Goal: Transaction & Acquisition: Purchase product/service

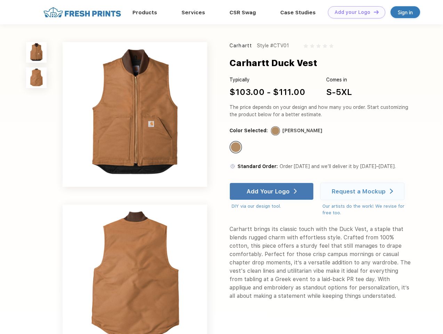
click at [354, 12] on link "Add your Logo Design Tool" at bounding box center [356, 12] width 57 height 12
click at [0, 0] on div "Design Tool" at bounding box center [0, 0] width 0 height 0
click at [373, 12] on link "Add your Logo Design Tool" at bounding box center [356, 12] width 57 height 12
click at [37, 52] on img at bounding box center [36, 52] width 21 height 21
click at [37, 78] on img at bounding box center [36, 77] width 21 height 21
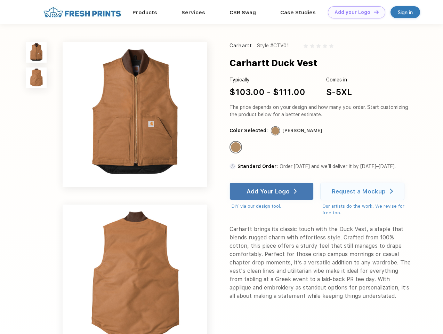
click at [236, 147] on div "Standard Color" at bounding box center [236, 147] width 10 height 10
click at [272, 191] on div "Add Your Logo" at bounding box center [267, 191] width 43 height 7
click at [363, 191] on div "Request a Mockup" at bounding box center [359, 191] width 54 height 7
